Goal: Task Accomplishment & Management: Manage account settings

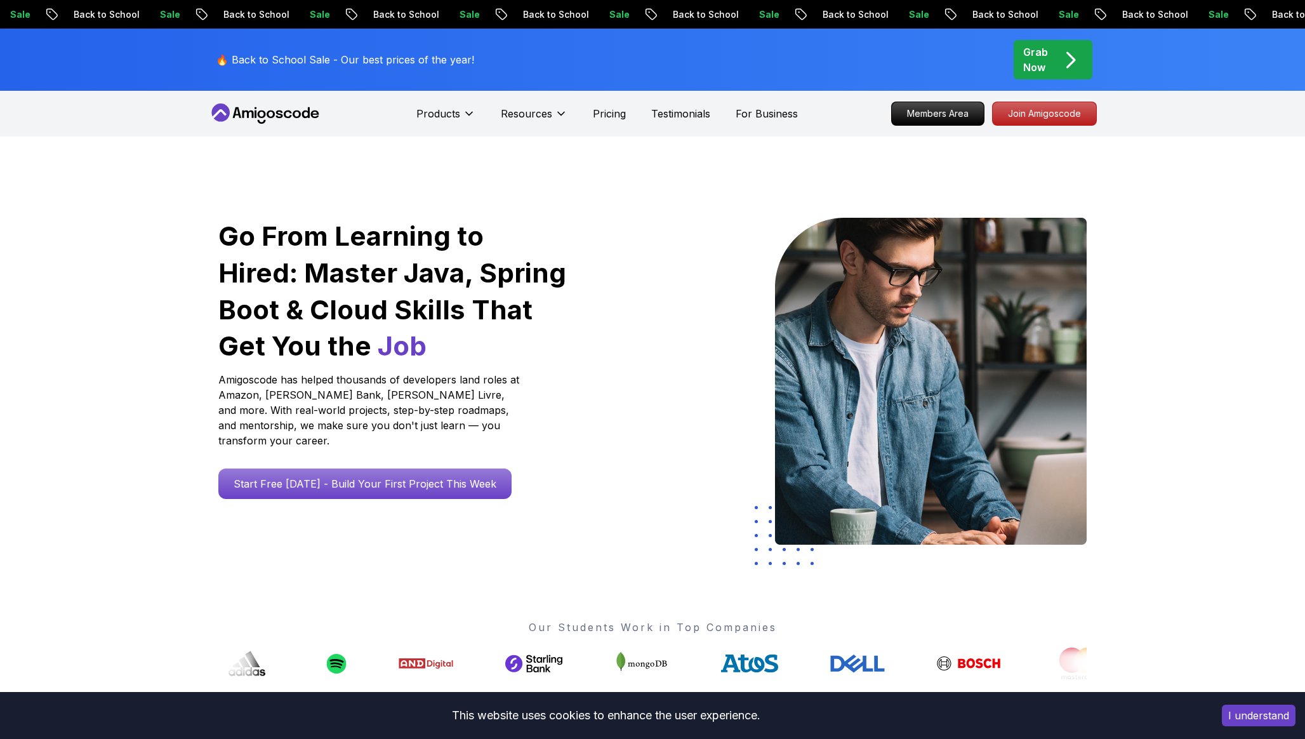
click at [946, 108] on p "Members Area" at bounding box center [938, 113] width 92 height 23
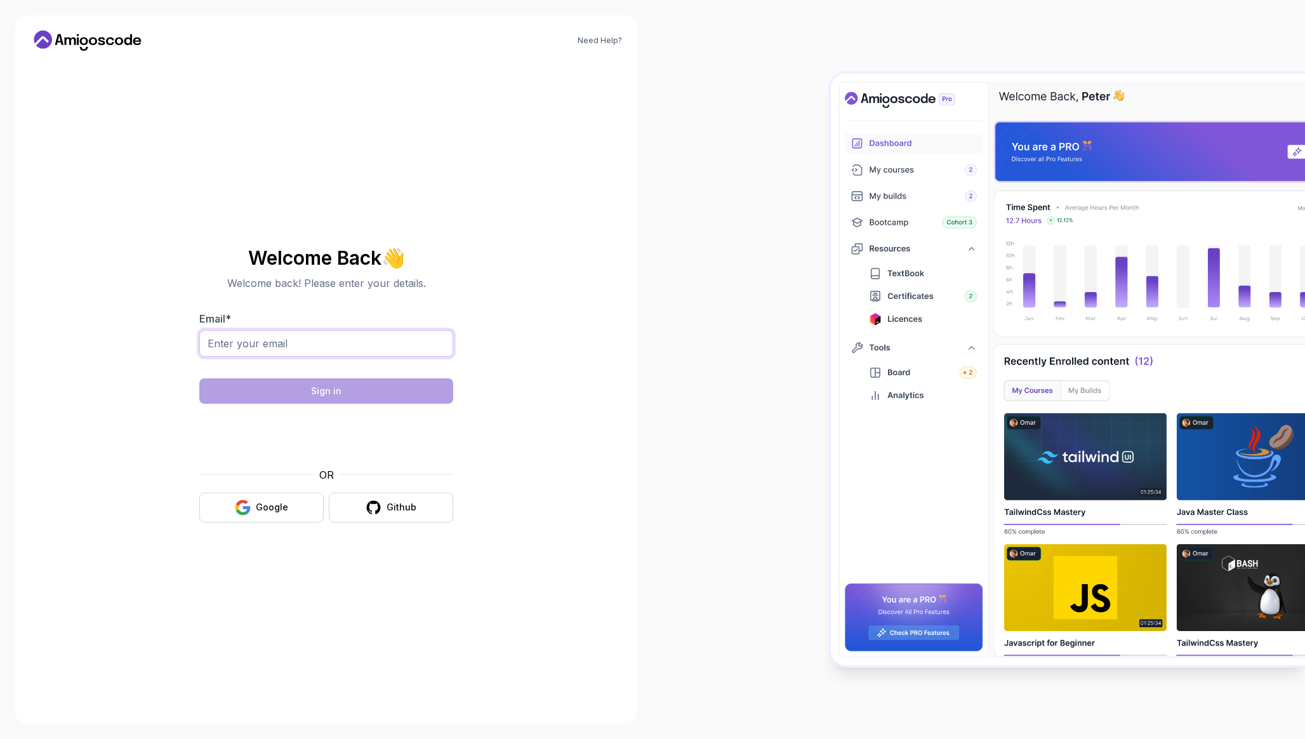
click at [331, 333] on input "Email *" at bounding box center [326, 343] width 254 height 27
click at [838, 269] on body "Need Help? Welcome Back 👋 Welcome back! Please enter your details. Email * Sign…" at bounding box center [652, 369] width 1305 height 739
click at [382, 345] on input "Email *" at bounding box center [326, 343] width 254 height 27
paste input "[EMAIL_ADDRESS][DOMAIN_NAME]"
type input "[EMAIL_ADDRESS][DOMAIN_NAME]"
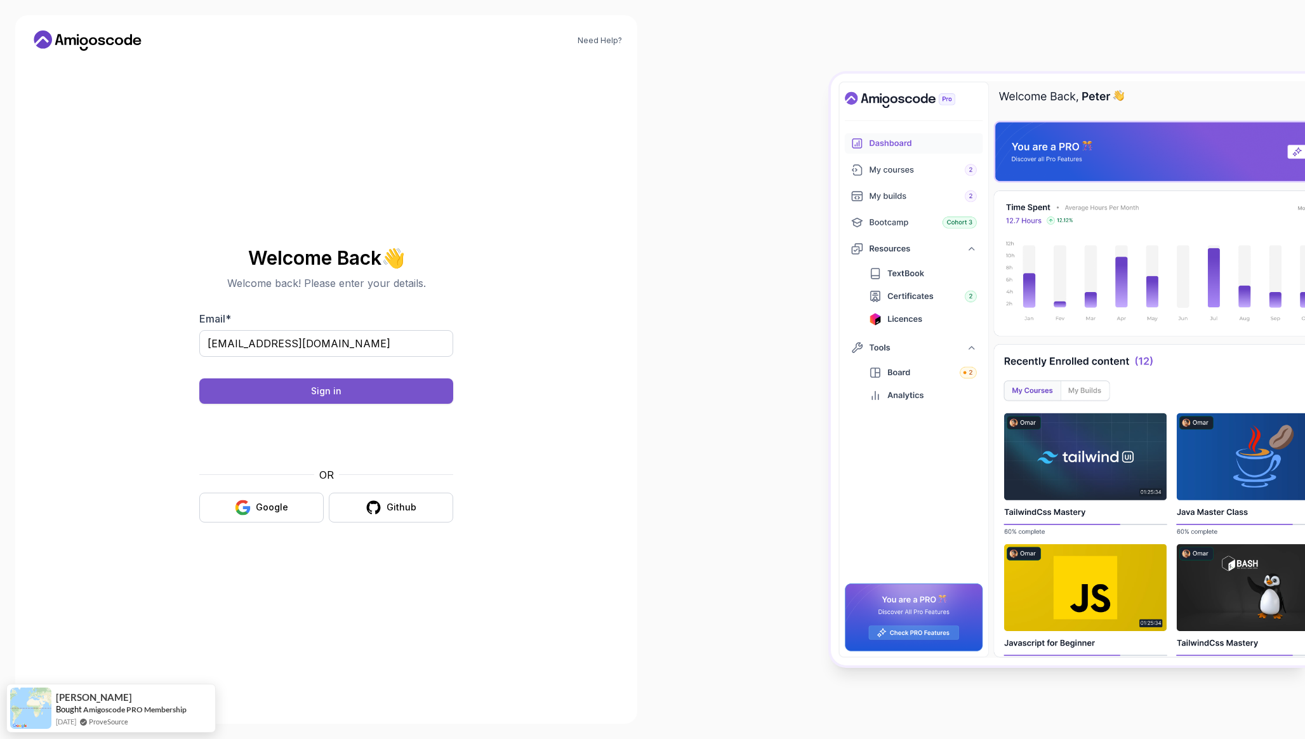
click at [371, 394] on button "Sign in" at bounding box center [326, 390] width 254 height 25
